Goal: Download file/media

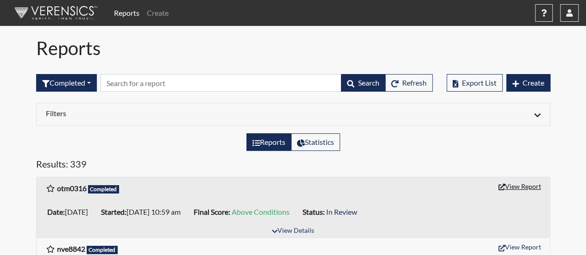
click at [526, 185] on button "View Report" at bounding box center [519, 186] width 51 height 14
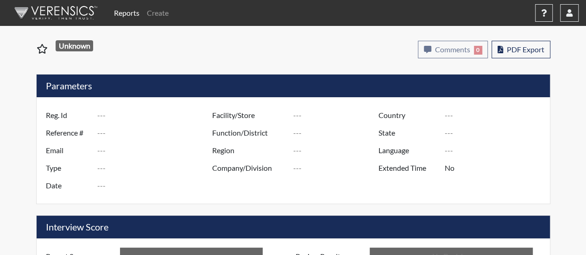
type input "otm0316"
type input "51484"
type input "---"
type input "Corrections Pre-Employment"
type input "[DATE]"
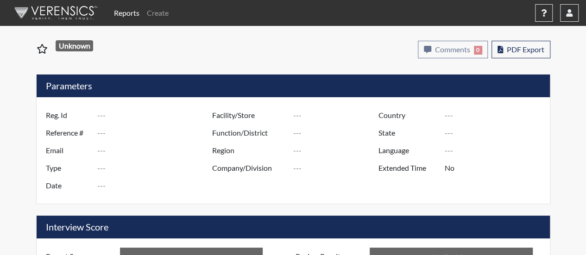
type input "[PERSON_NAME]"
type input "[GEOGRAPHIC_DATA]"
type input "[US_STATE]"
type input "English"
type input "Above Conditions"
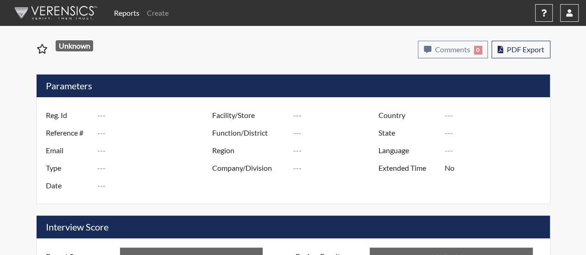
type input "In Review"
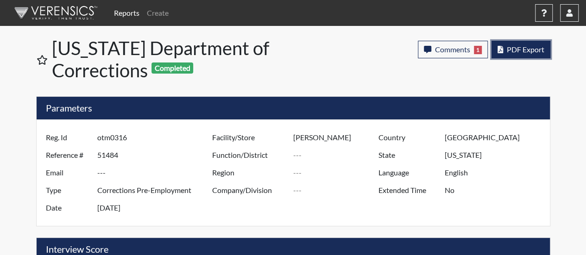
click at [515, 50] on span "PDF Export" at bounding box center [526, 49] width 38 height 9
